Goal: Information Seeking & Learning: Understand process/instructions

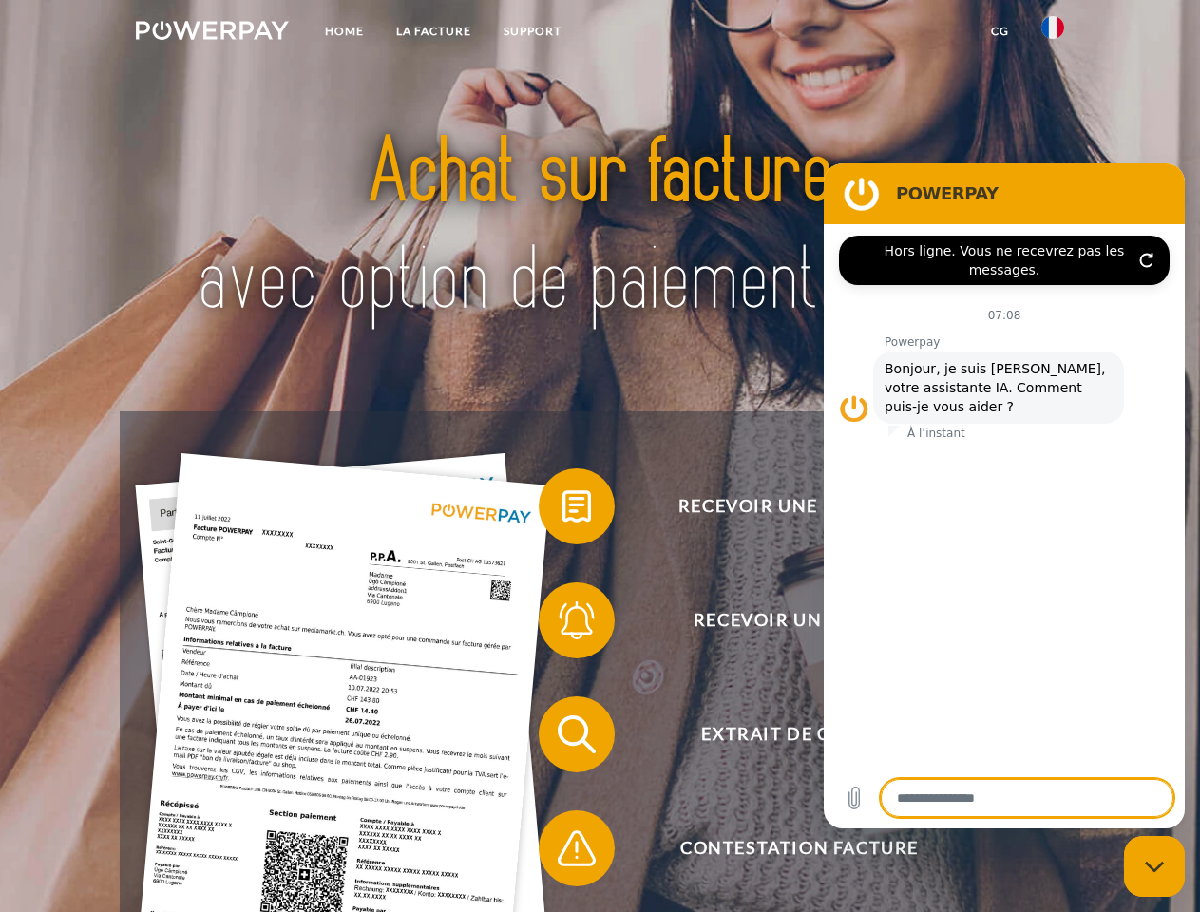
click at [212, 33] on img at bounding box center [212, 30] width 153 height 19
click at [1053, 33] on img at bounding box center [1052, 27] width 23 height 23
click at [999, 31] on link "CG" at bounding box center [1000, 31] width 50 height 34
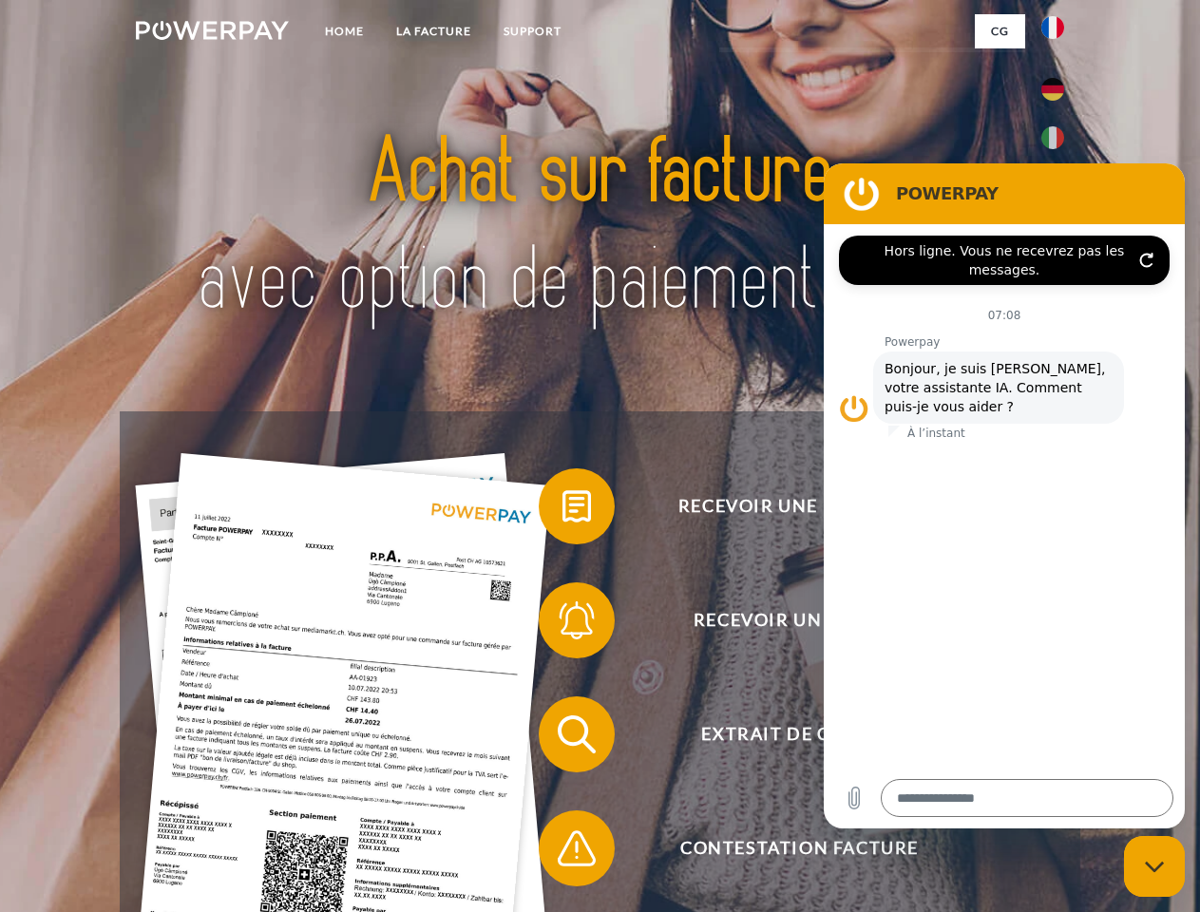
click at [562, 510] on span at bounding box center [548, 506] width 95 height 95
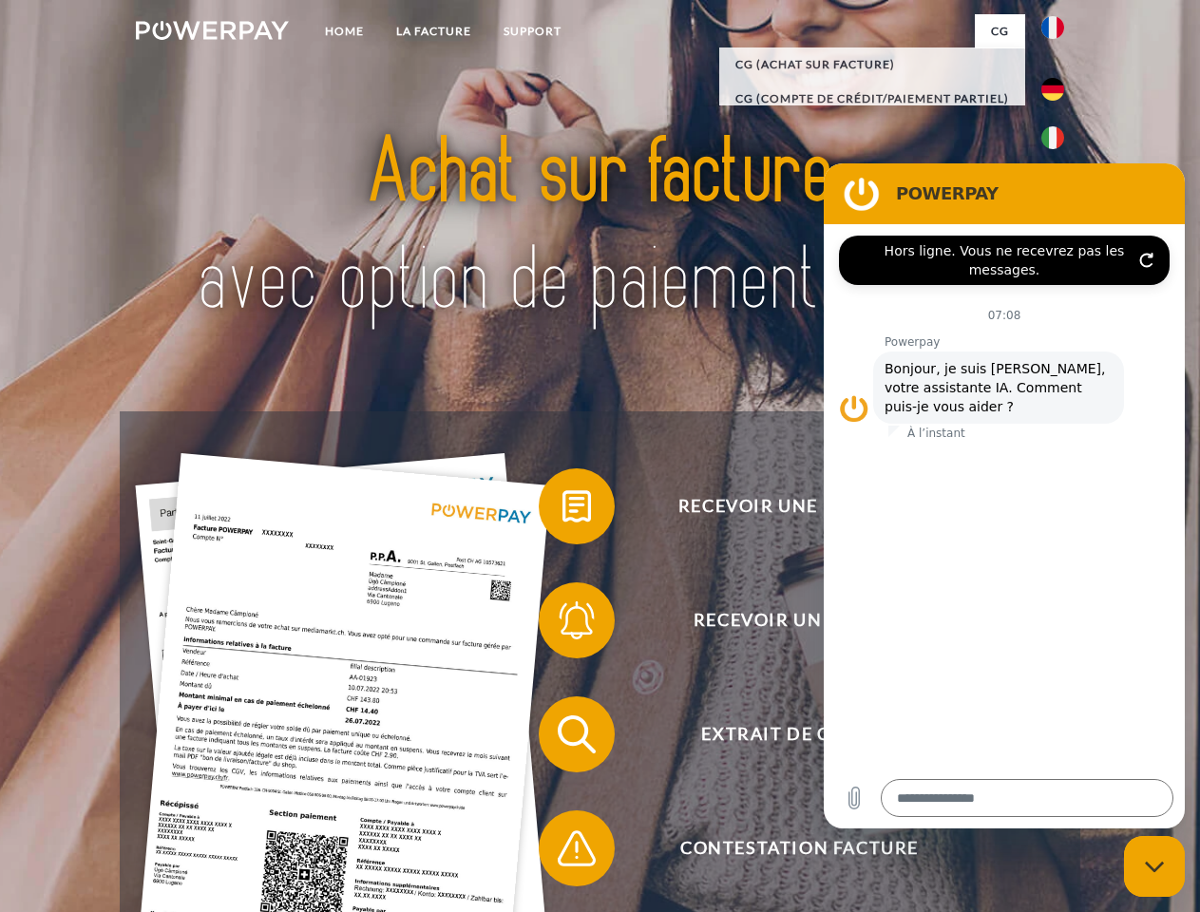
click at [562, 624] on span at bounding box center [548, 620] width 95 height 95
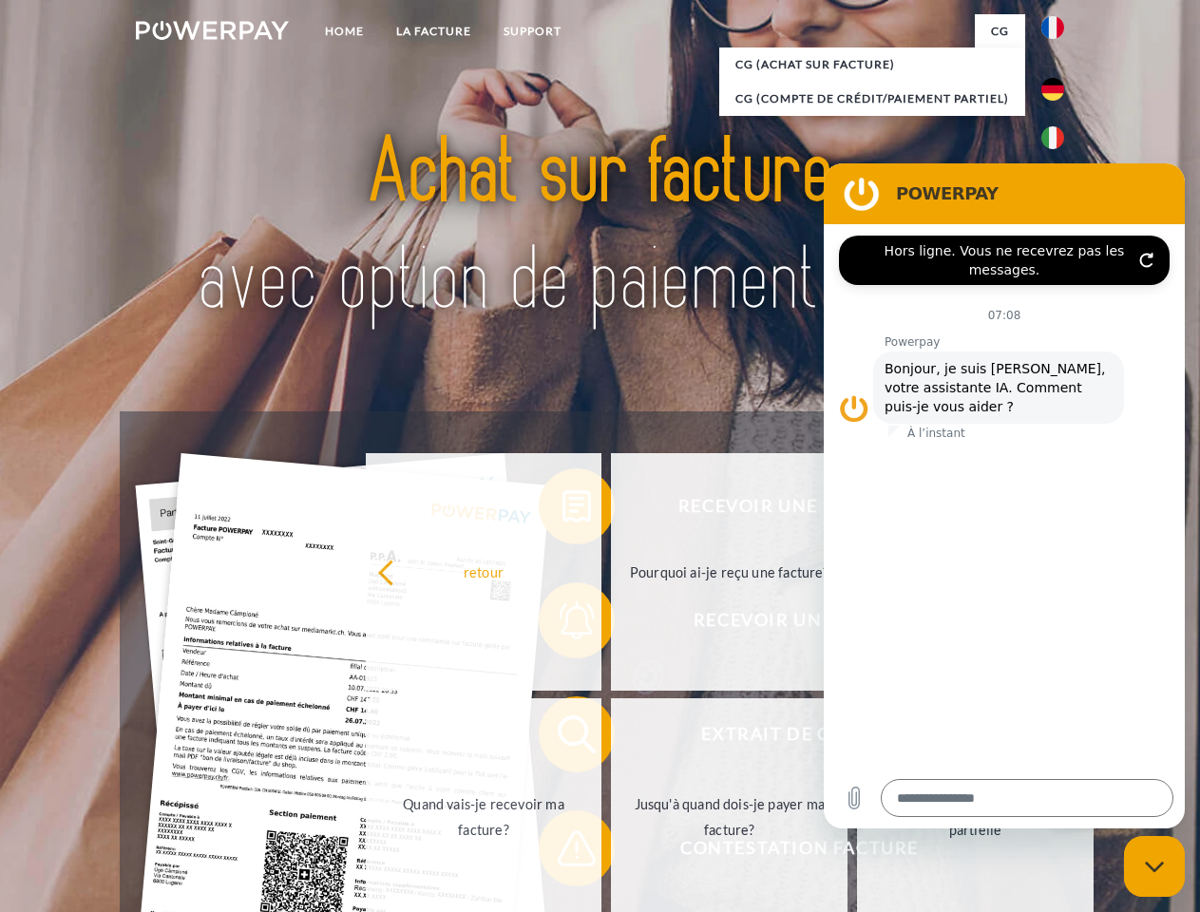
click at [611, 738] on link "Jusqu'à quand dois-je payer ma facture?" at bounding box center [729, 816] width 237 height 237
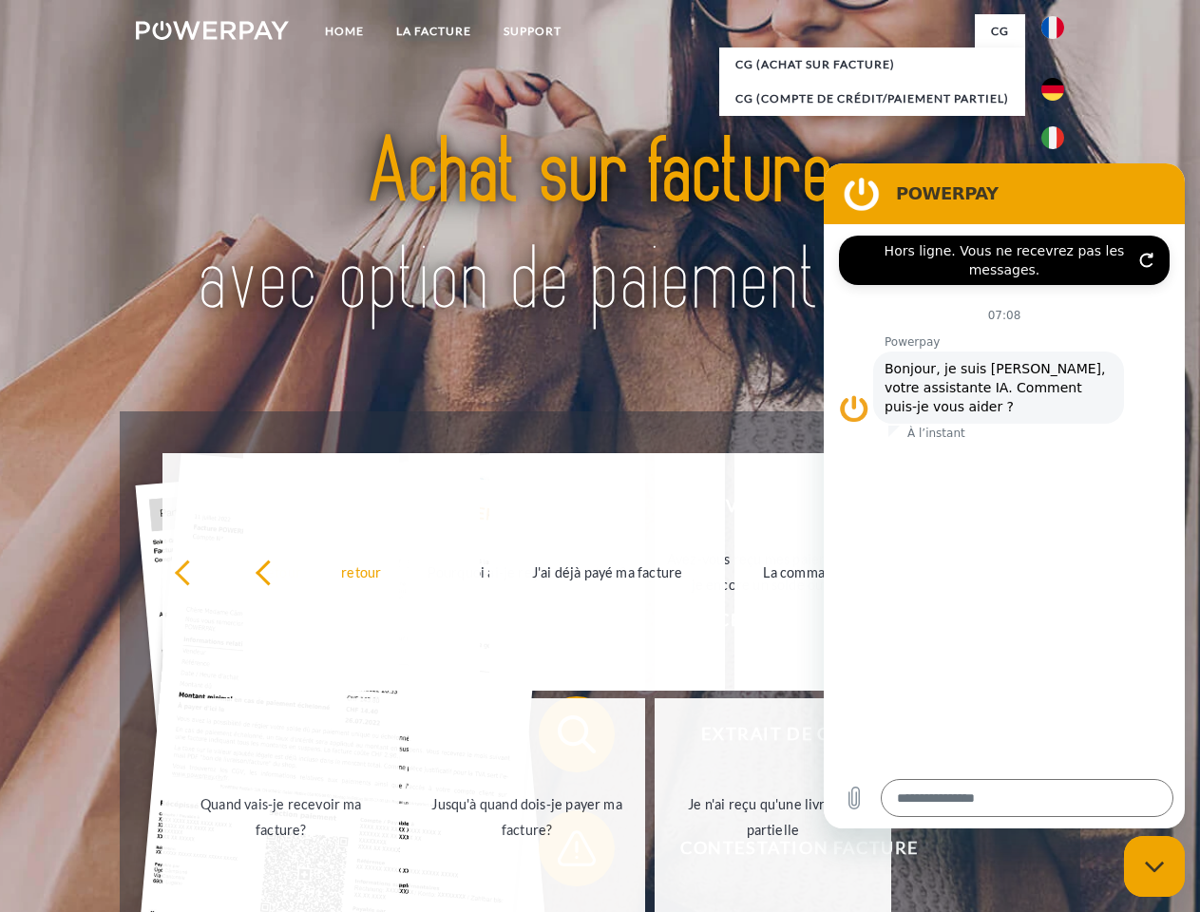
click at [562, 852] on span at bounding box center [548, 848] width 95 height 95
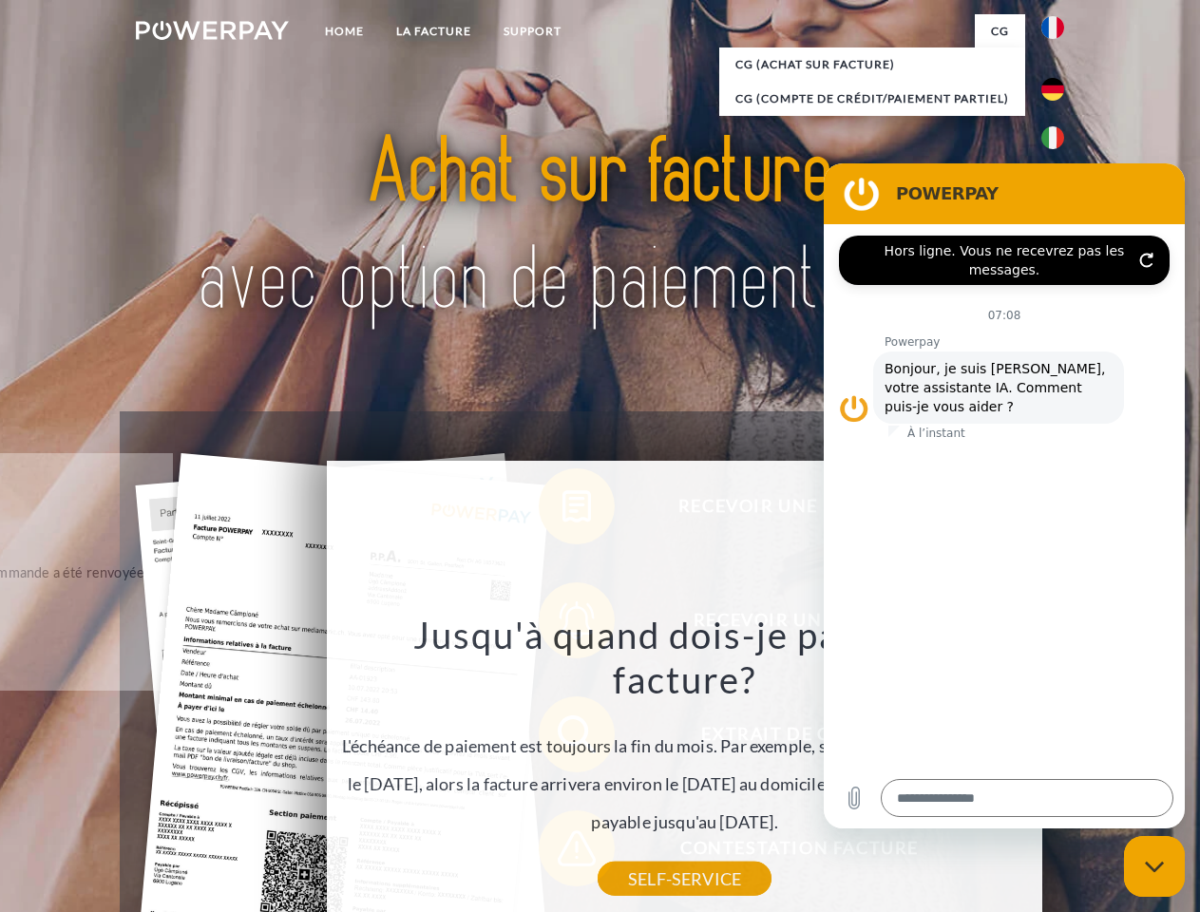
click at [1154, 866] on icon "Fermer la fenêtre de messagerie" at bounding box center [1155, 867] width 20 height 12
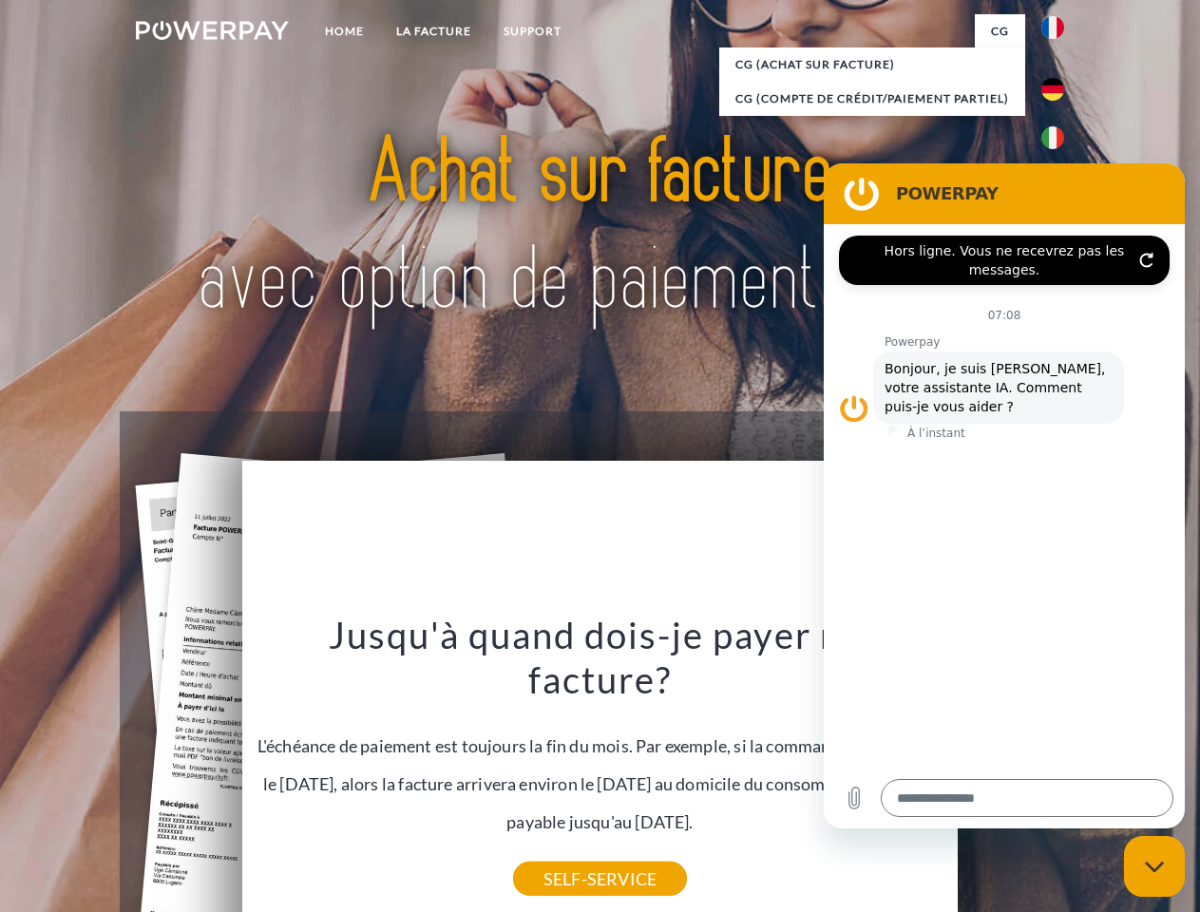
type textarea "*"
